Goal: Task Accomplishment & Management: Complete application form

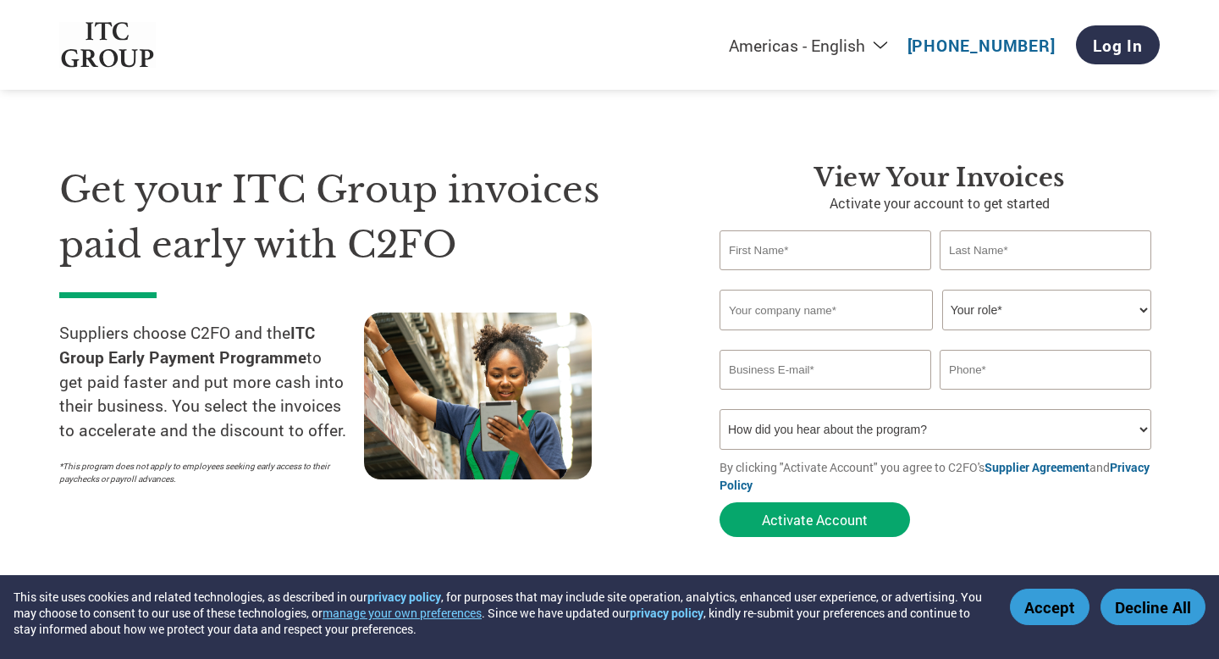
select select "en-[GEOGRAPHIC_DATA]"
click at [800, 255] on input "text" at bounding box center [826, 250] width 212 height 40
select select "en-[GEOGRAPHIC_DATA]"
click at [760, 245] on input "text" at bounding box center [826, 250] width 212 height 40
type input "[PERSON_NAME]"
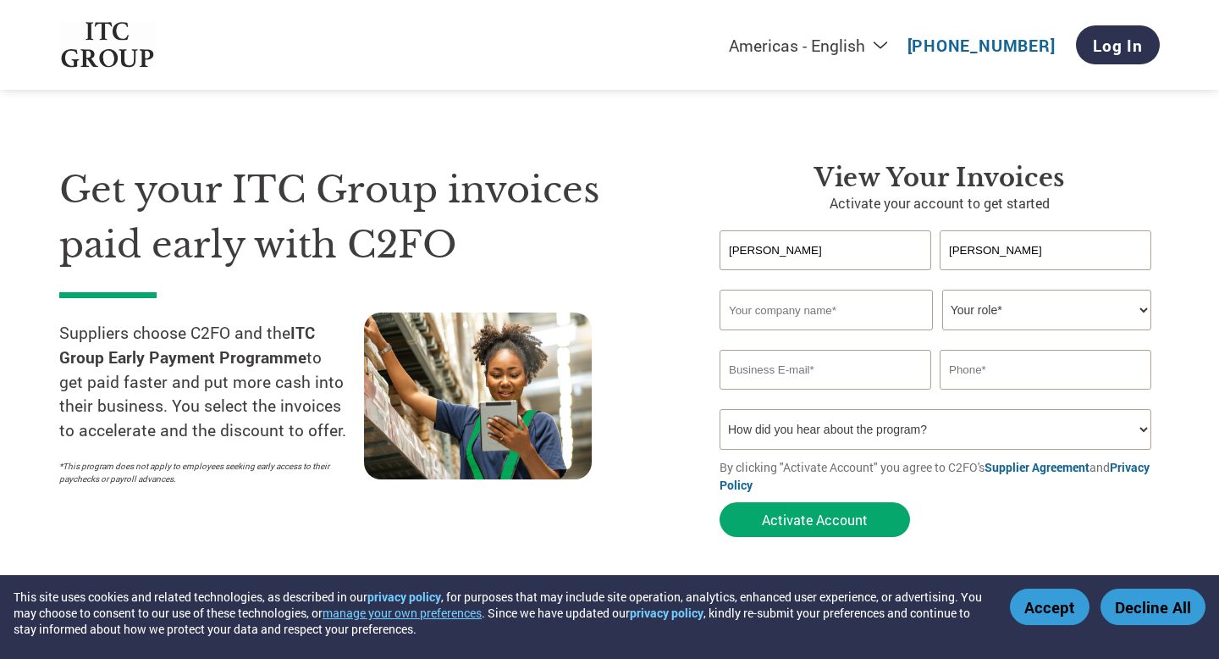
type input "[PERSON_NAME]"
click at [760, 307] on input "text" at bounding box center [826, 310] width 213 height 41
drag, startPoint x: 915, startPoint y: 312, endPoint x: 782, endPoint y: 312, distance: 133.0
click at [782, 312] on input "[DEMOGRAPHIC_DATA] Property Solutions Private Limited" at bounding box center [826, 310] width 213 height 41
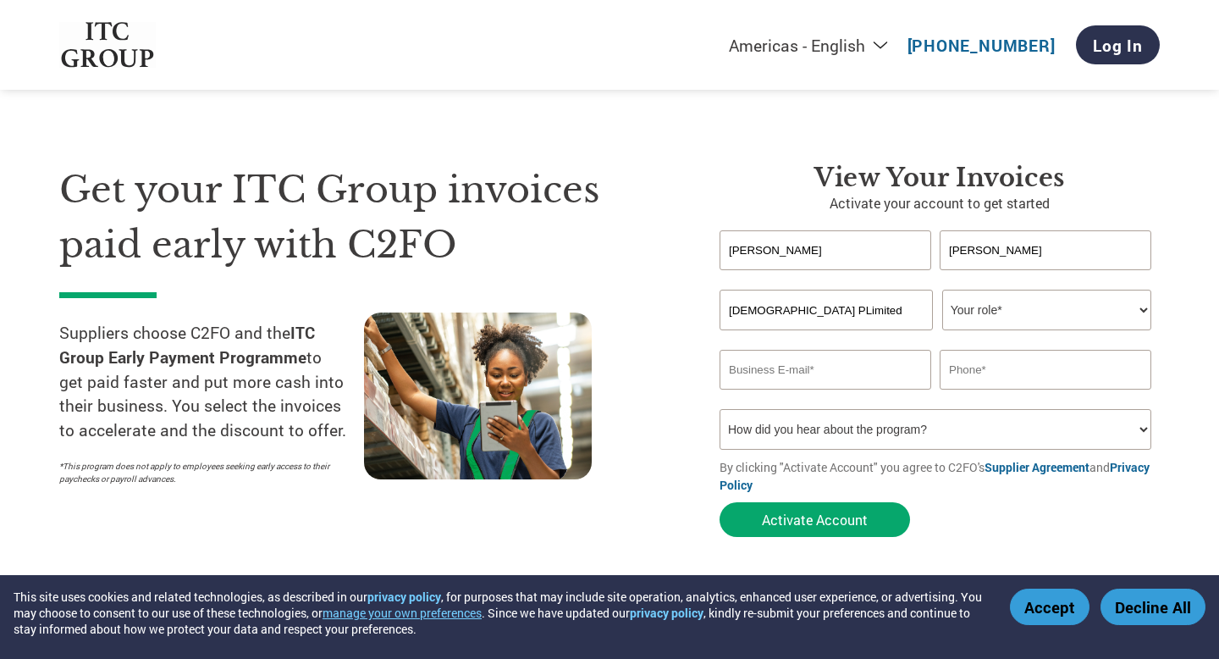
scroll to position [0, 0]
click at [818, 307] on input "[DEMOGRAPHIC_DATA] Limited" at bounding box center [826, 310] width 213 height 41
click at [752, 307] on input "[DEMOGRAPHIC_DATA]" at bounding box center [826, 310] width 213 height 41
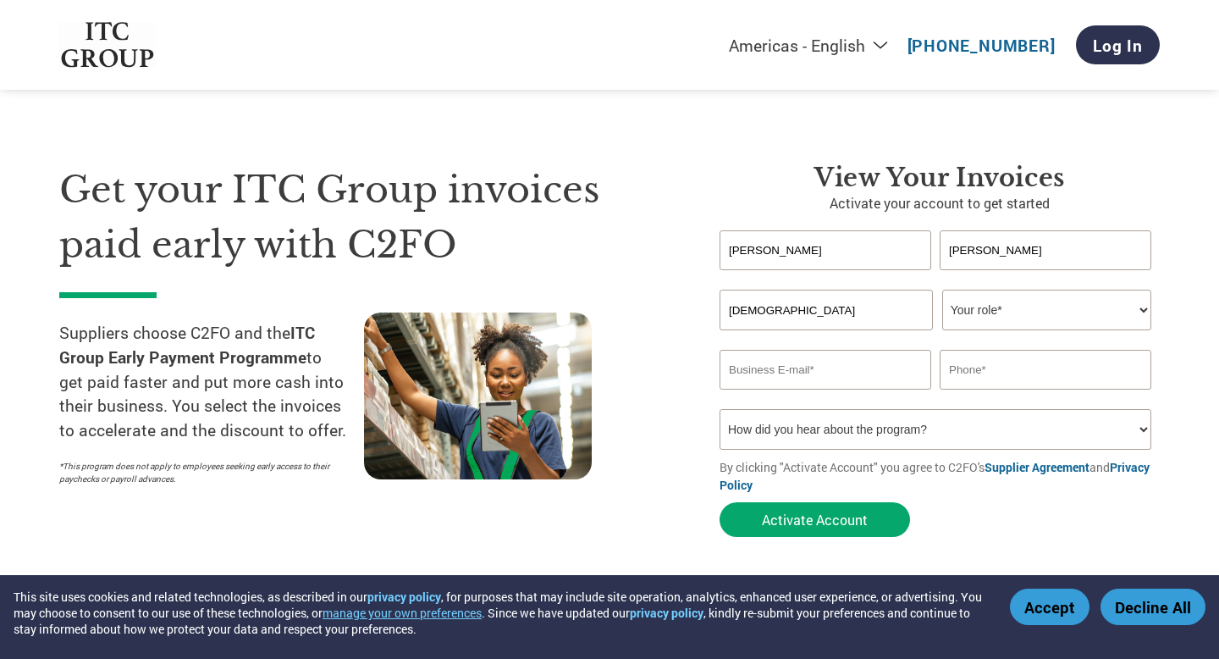
paste input "OLOSTAYS"
type input "ZOLOSTAYS"
click at [995, 318] on select "Your role* CFO Controller Credit Manager Finance Director Treasurer CEO Preside…" at bounding box center [1047, 310] width 209 height 41
click at [1000, 313] on select "Your role* CFO Controller Credit Manager Finance Director Treasurer CEO Preside…" at bounding box center [1047, 310] width 209 height 41
click at [987, 328] on select "Your role* CFO Controller Credit Manager Finance Director Treasurer CEO Preside…" at bounding box center [1047, 310] width 209 height 41
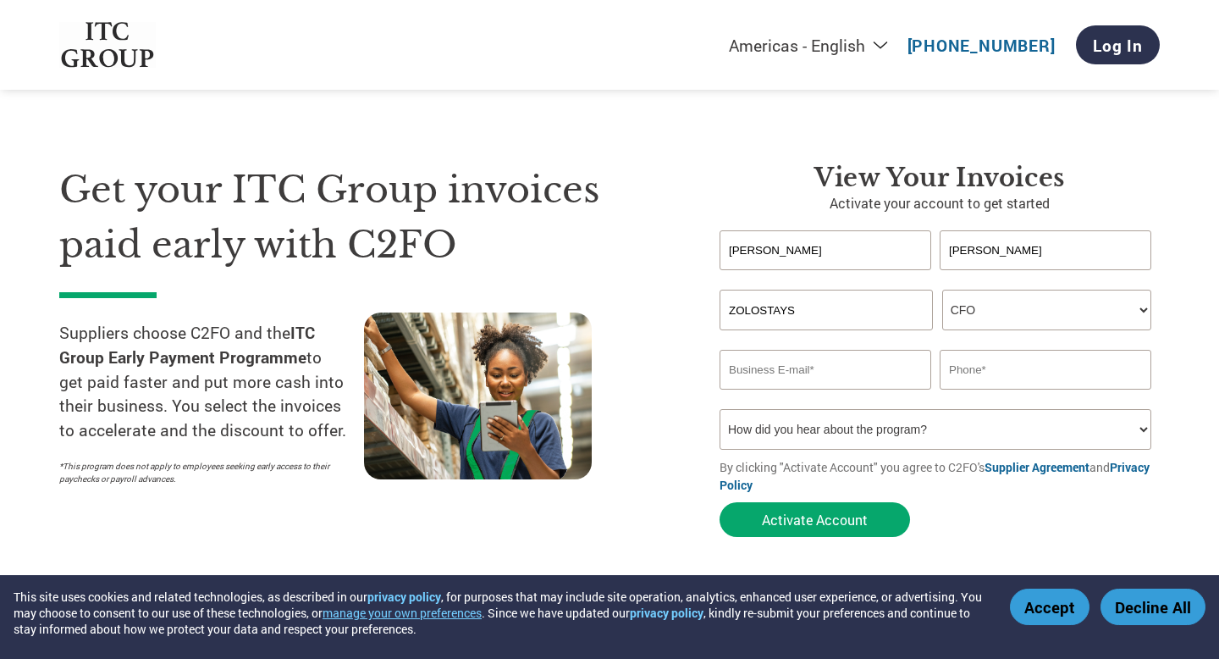
click at [781, 384] on input "email" at bounding box center [826, 370] width 212 height 40
click at [986, 319] on select "Your role* CFO Controller Credit Manager Finance Director Treasurer CEO Preside…" at bounding box center [1047, 310] width 209 height 41
select select "OTHER"
click at [764, 364] on input "email" at bounding box center [826, 370] width 212 height 40
type input "priyanshu.k@zolostays.com"
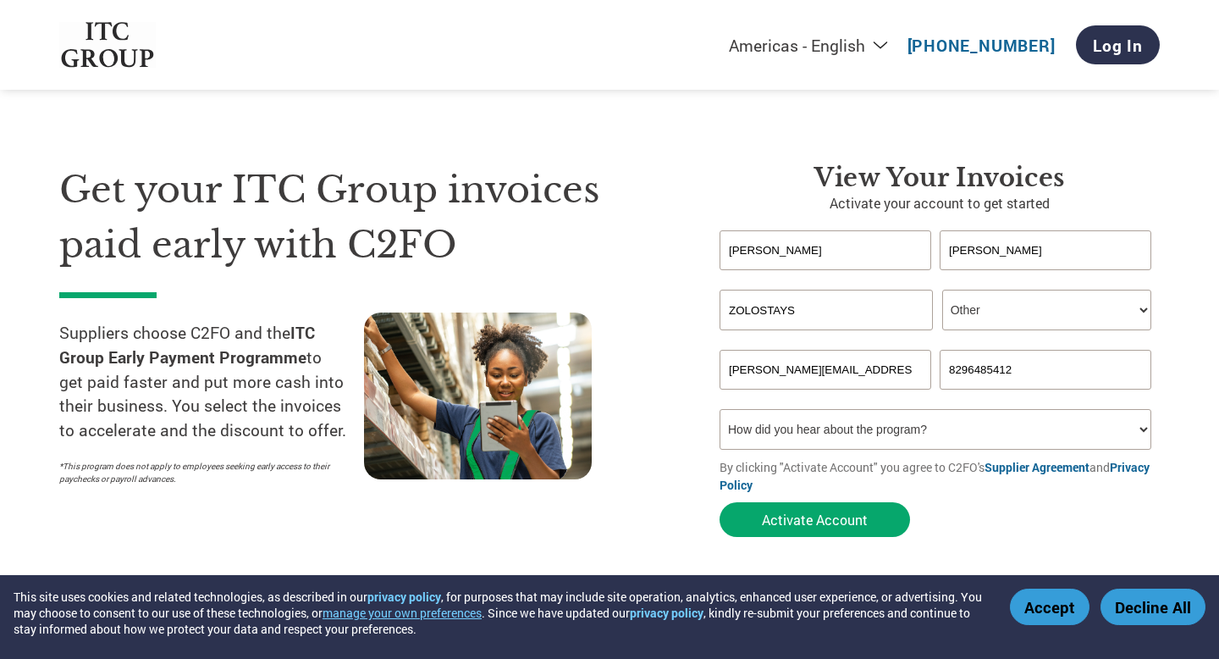
type input "8296485412"
click at [774, 430] on select "How did you hear about the program? Received a letter Email Social Media Online…" at bounding box center [936, 429] width 432 height 41
select select "Email"
click at [688, 402] on div "Get your ITC Group invoices paid early with C2FO Suppliers choose C2FO and the …" at bounding box center [376, 354] width 635 height 383
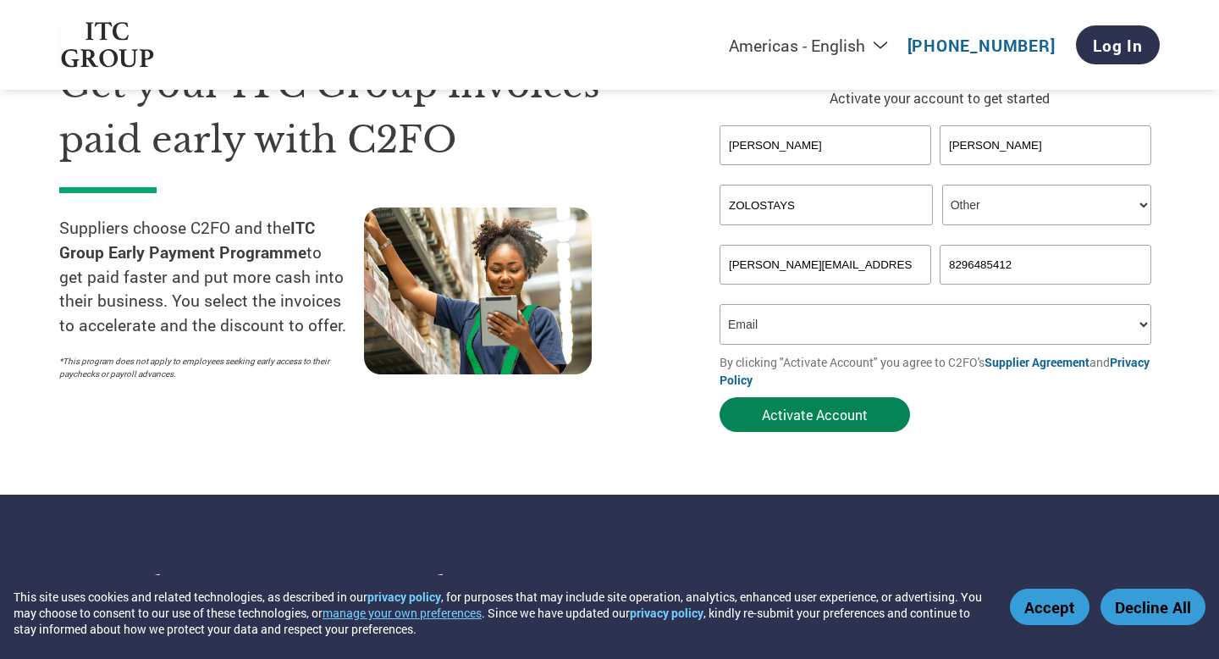
scroll to position [108, 0]
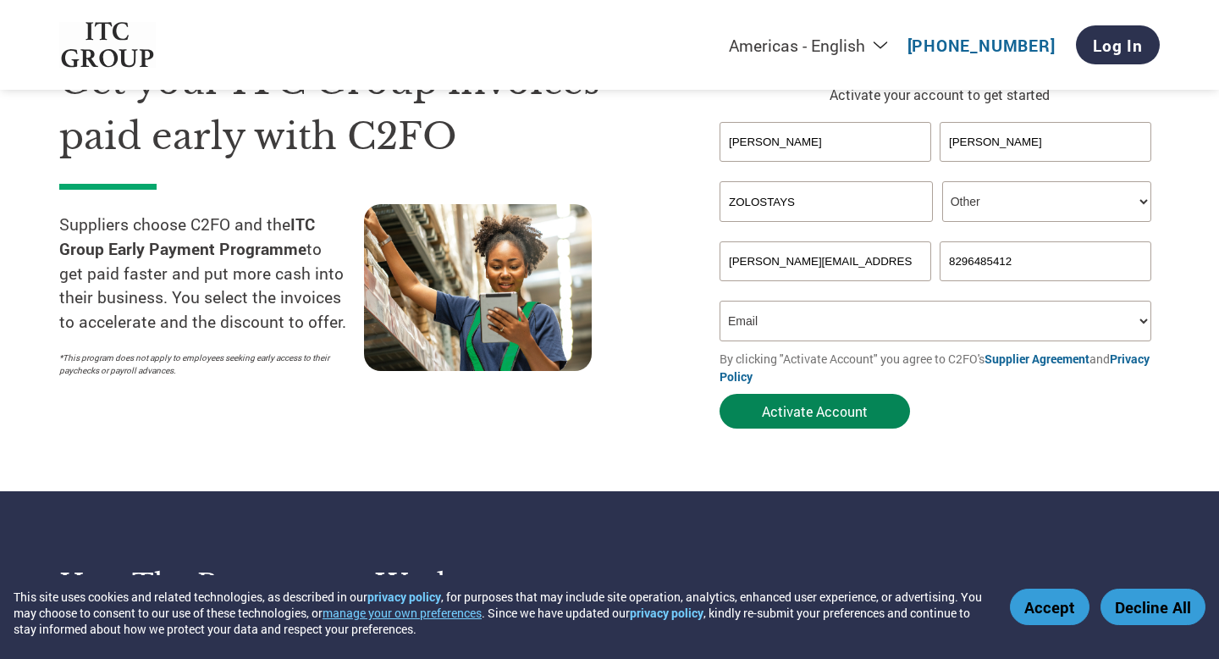
click at [790, 411] on button "Activate Account" at bounding box center [815, 411] width 191 height 35
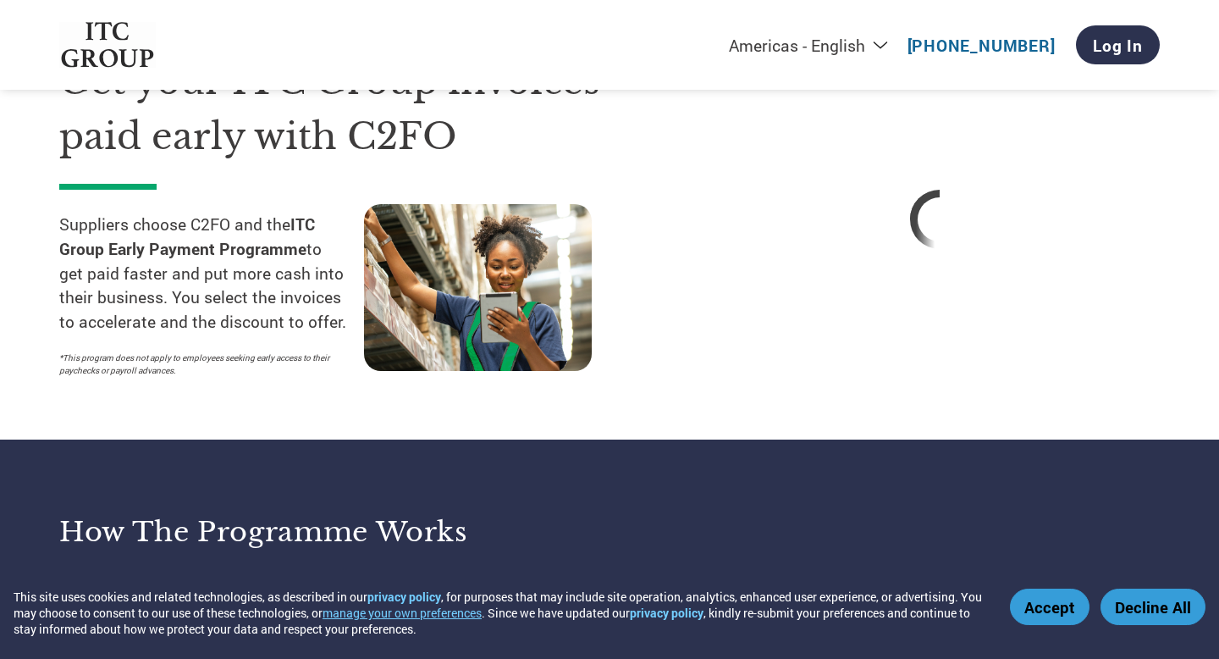
select select "en-[GEOGRAPHIC_DATA]"
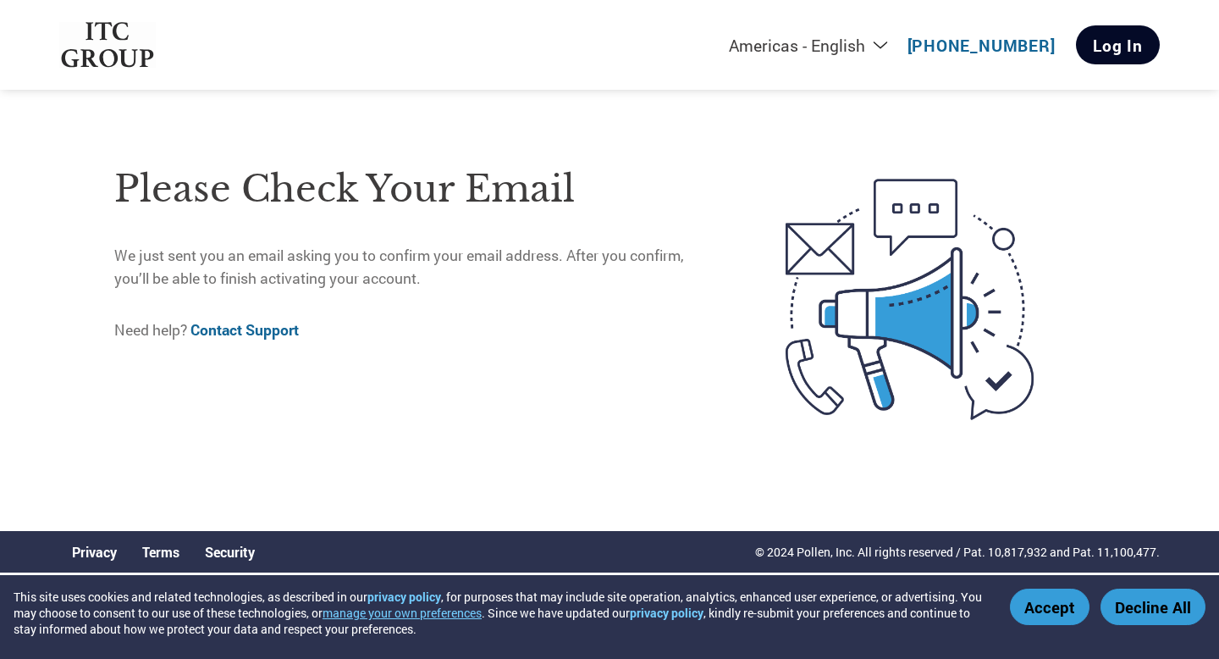
click at [1120, 47] on link "Log In" at bounding box center [1118, 44] width 84 height 39
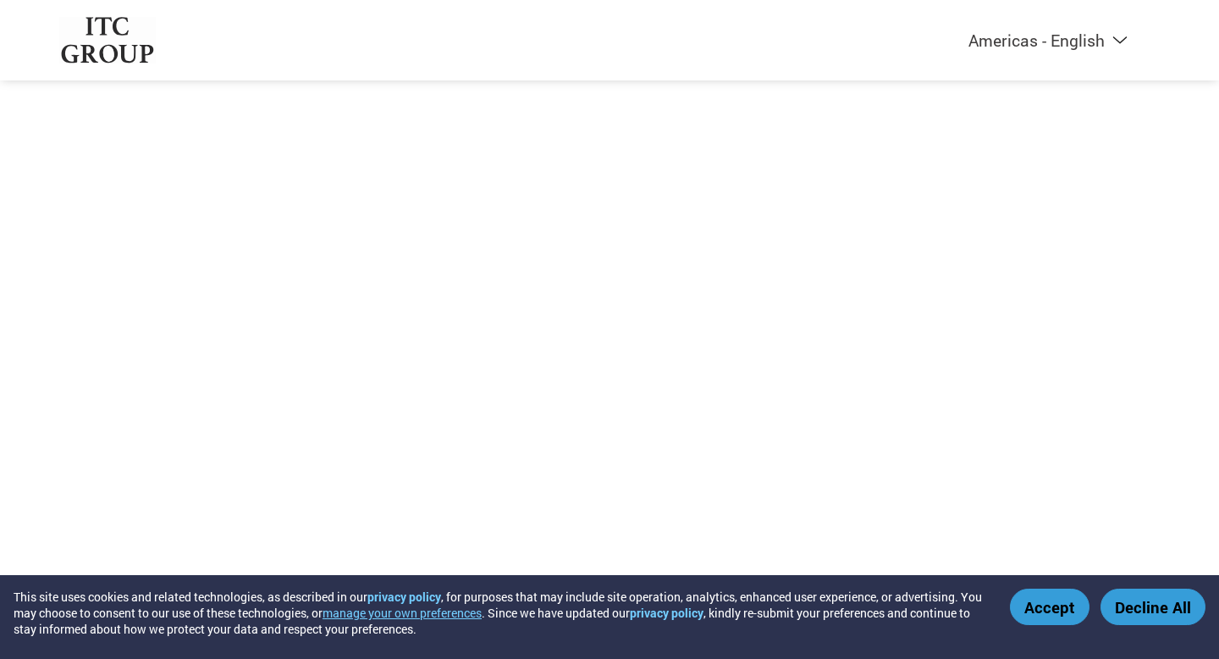
select select "en-[GEOGRAPHIC_DATA]"
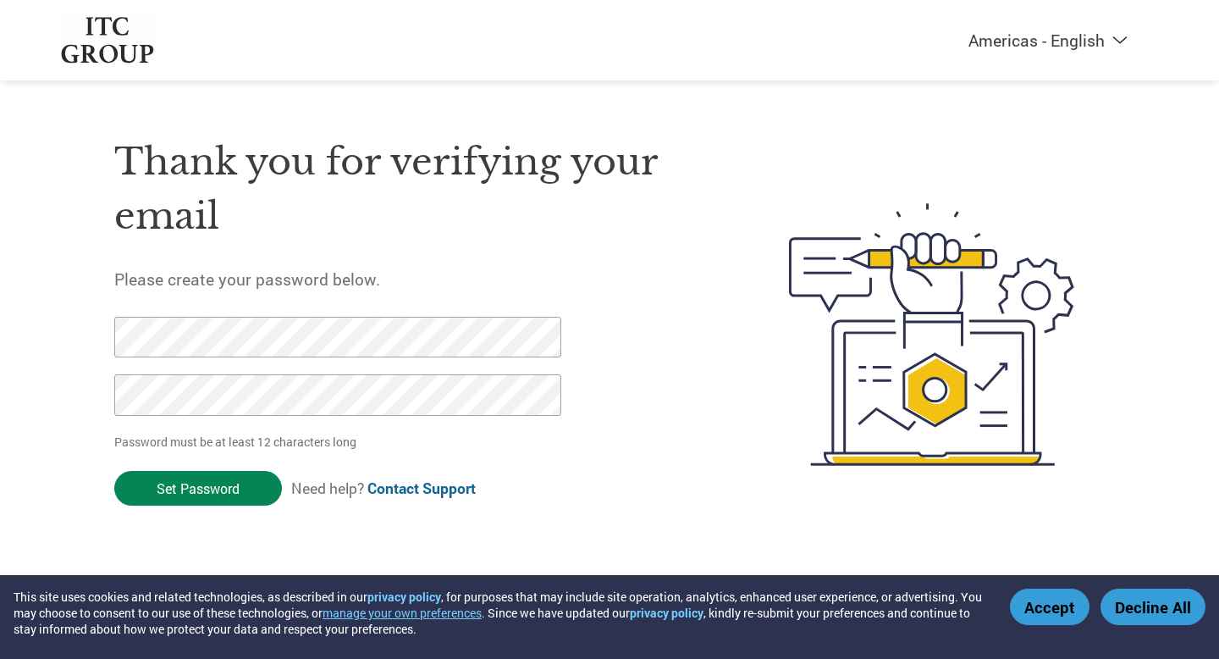
click at [191, 489] on input "Set Password" at bounding box center [198, 488] width 168 height 35
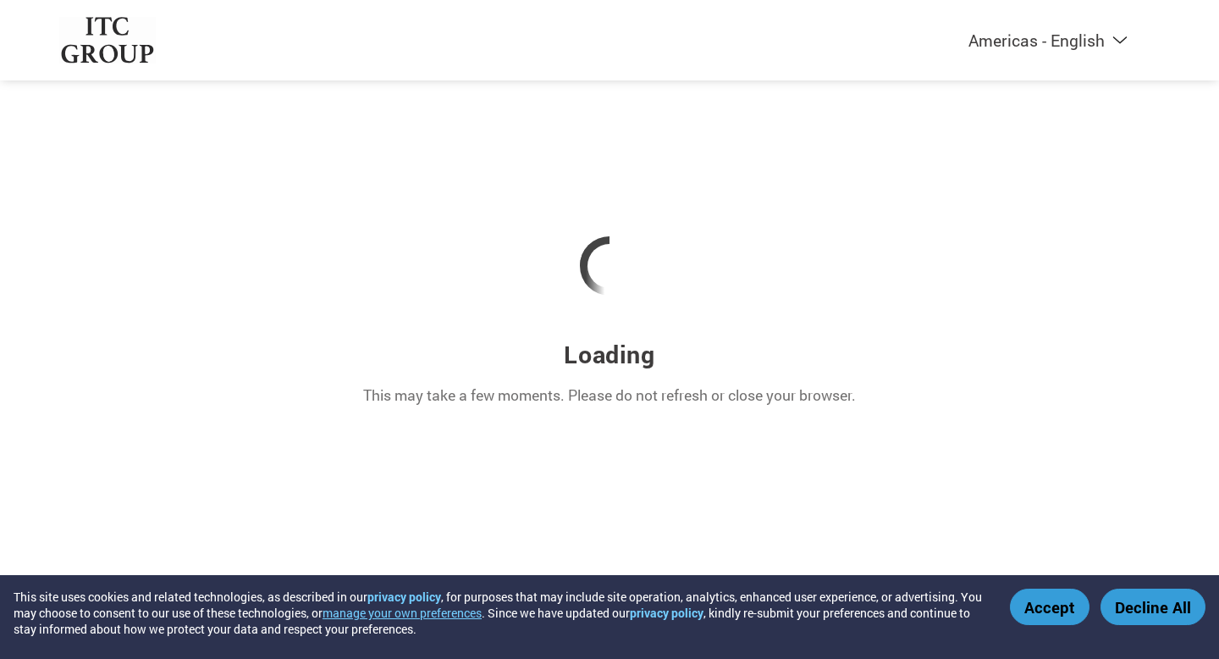
click at [1043, 611] on button "Accept" at bounding box center [1050, 607] width 80 height 36
